Goal: Check status: Check status

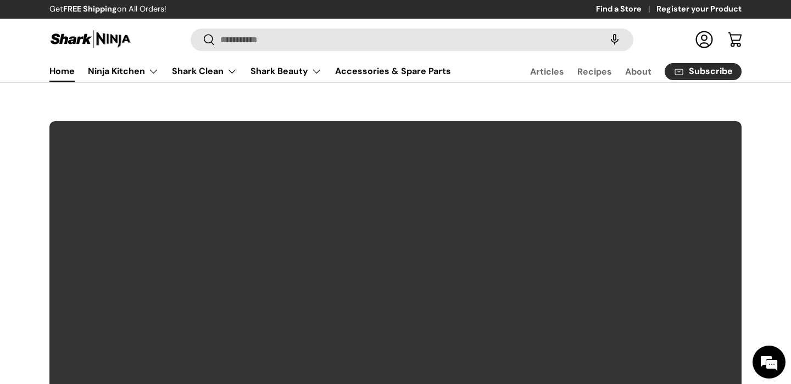
click at [705, 31] on link "Log in" at bounding box center [704, 39] width 24 height 24
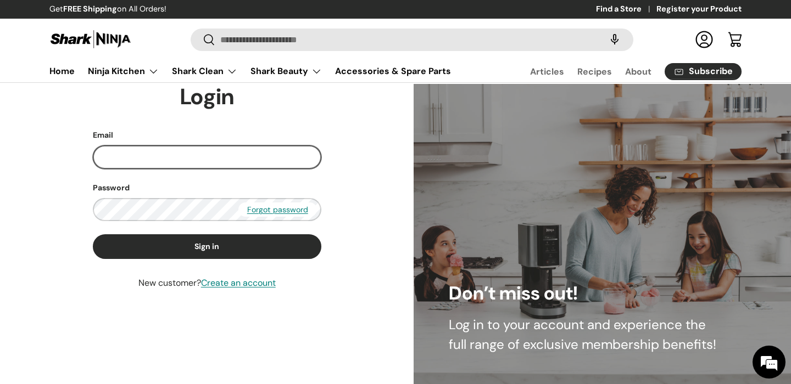
type input "**********"
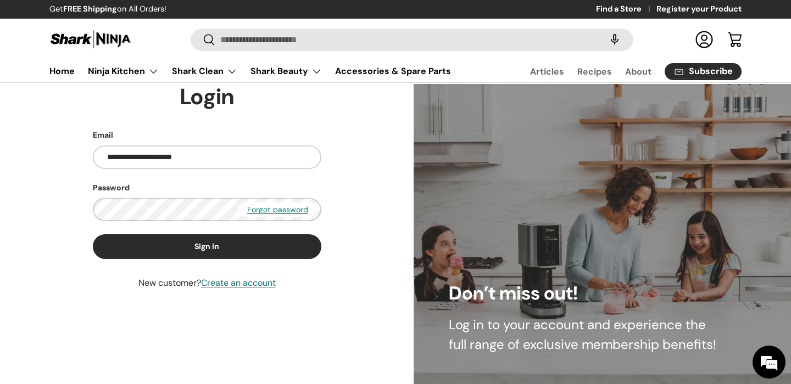
click at [190, 251] on button "Sign in" at bounding box center [207, 246] width 228 height 25
click at [187, 255] on button "Sign in" at bounding box center [207, 246] width 228 height 25
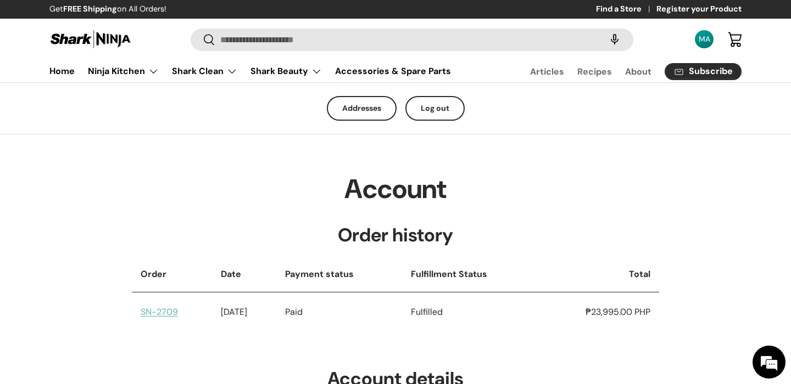
click at [164, 314] on link "SN-2709" at bounding box center [159, 312] width 37 height 12
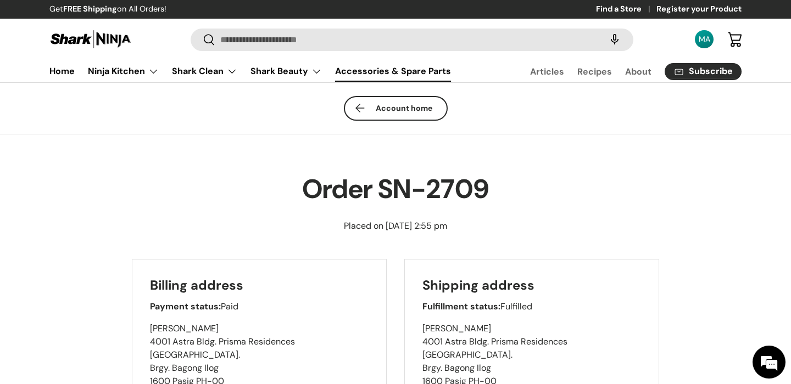
click at [400, 71] on link "Accessories & Spare Parts" at bounding box center [393, 70] width 116 height 21
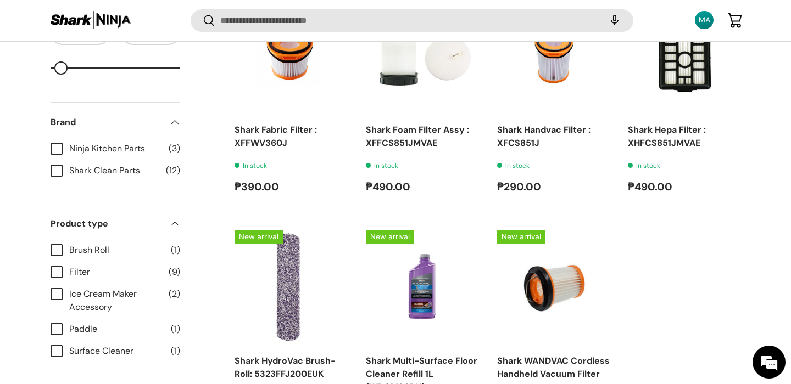
scroll to position [1000, 0]
